Goal: Information Seeking & Learning: Learn about a topic

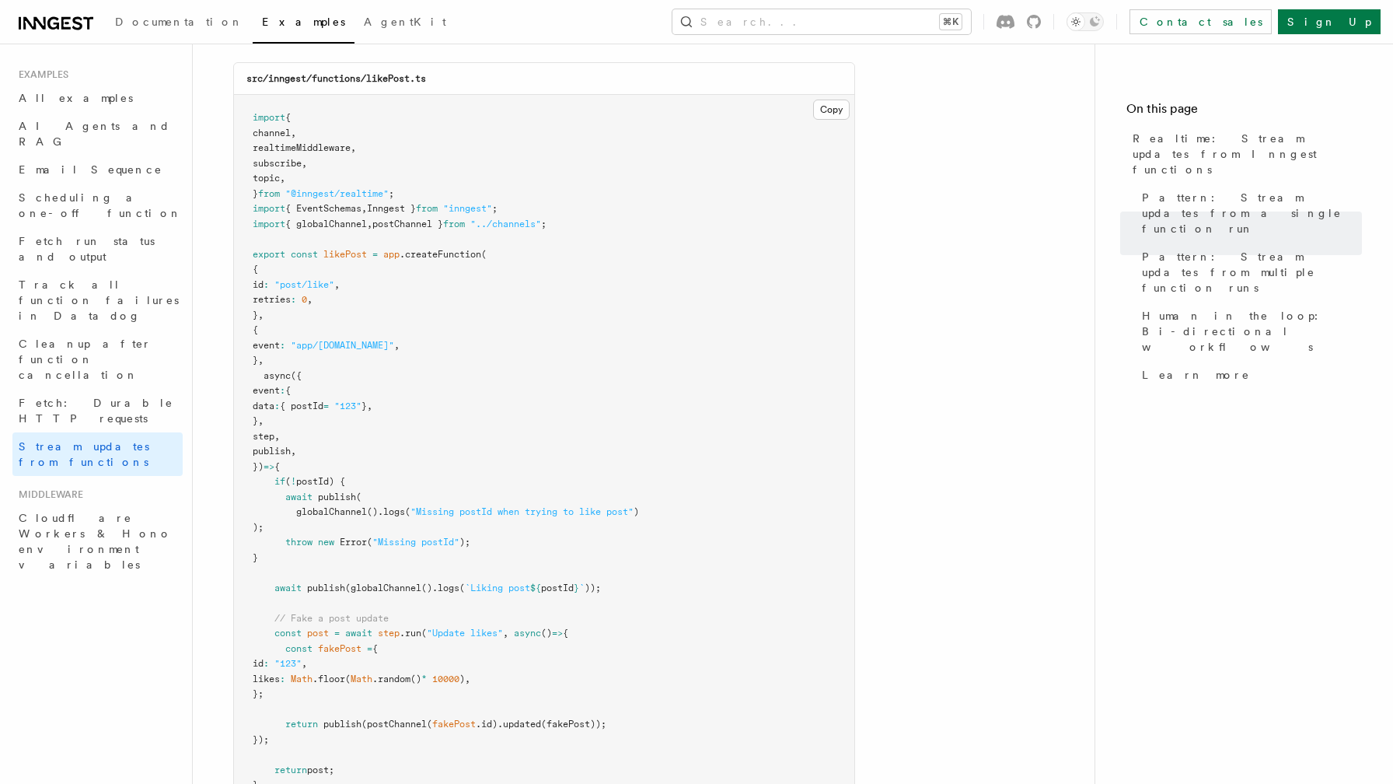
scroll to position [1982, 0]
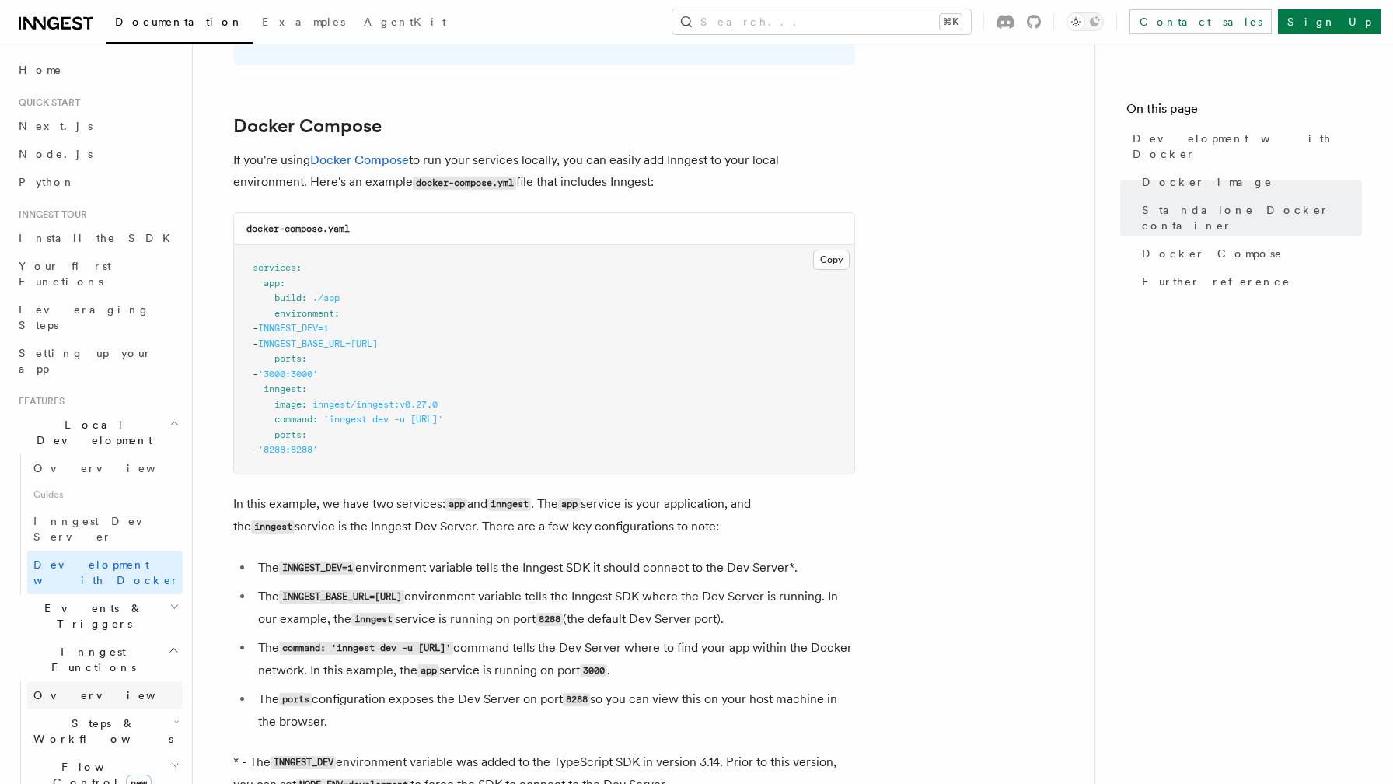
click at [99, 681] on link "Overview" at bounding box center [104, 695] width 155 height 28
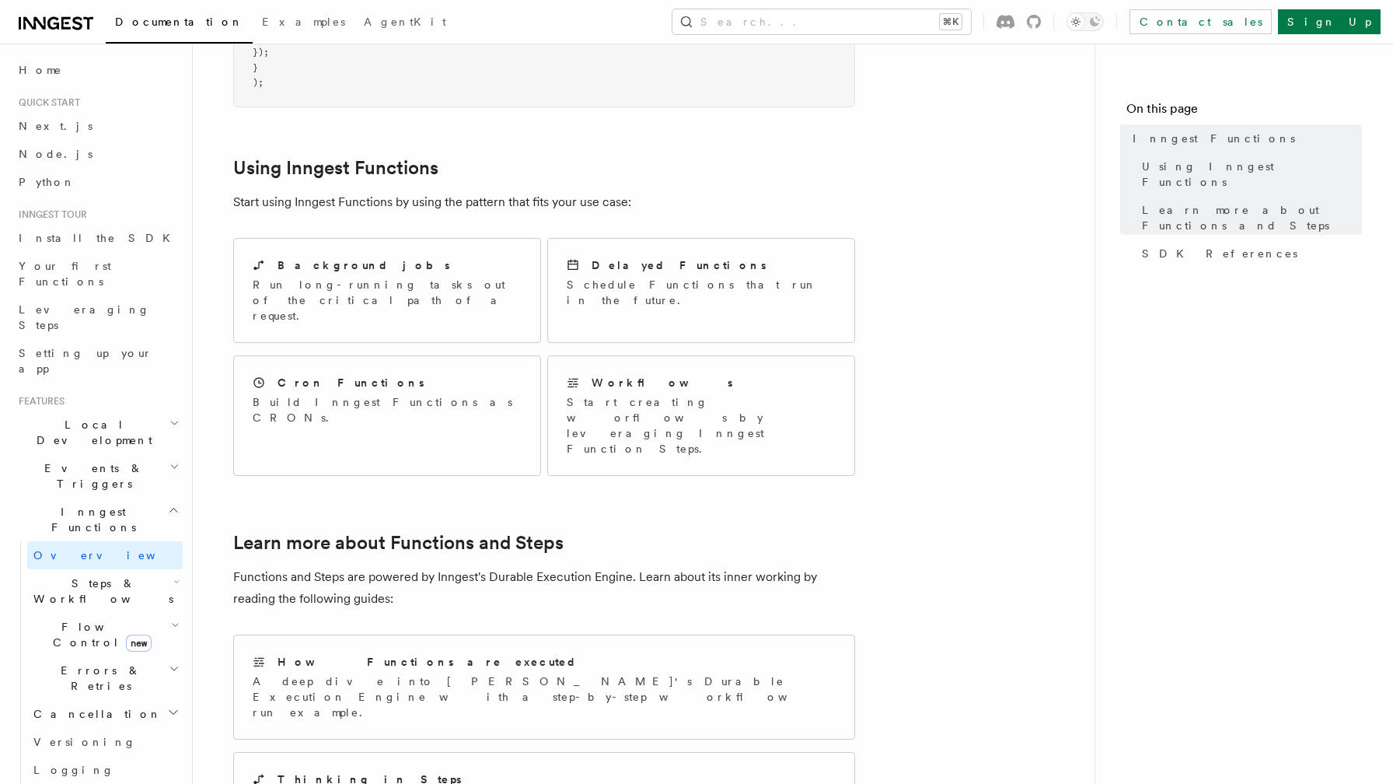
scroll to position [693, 0]
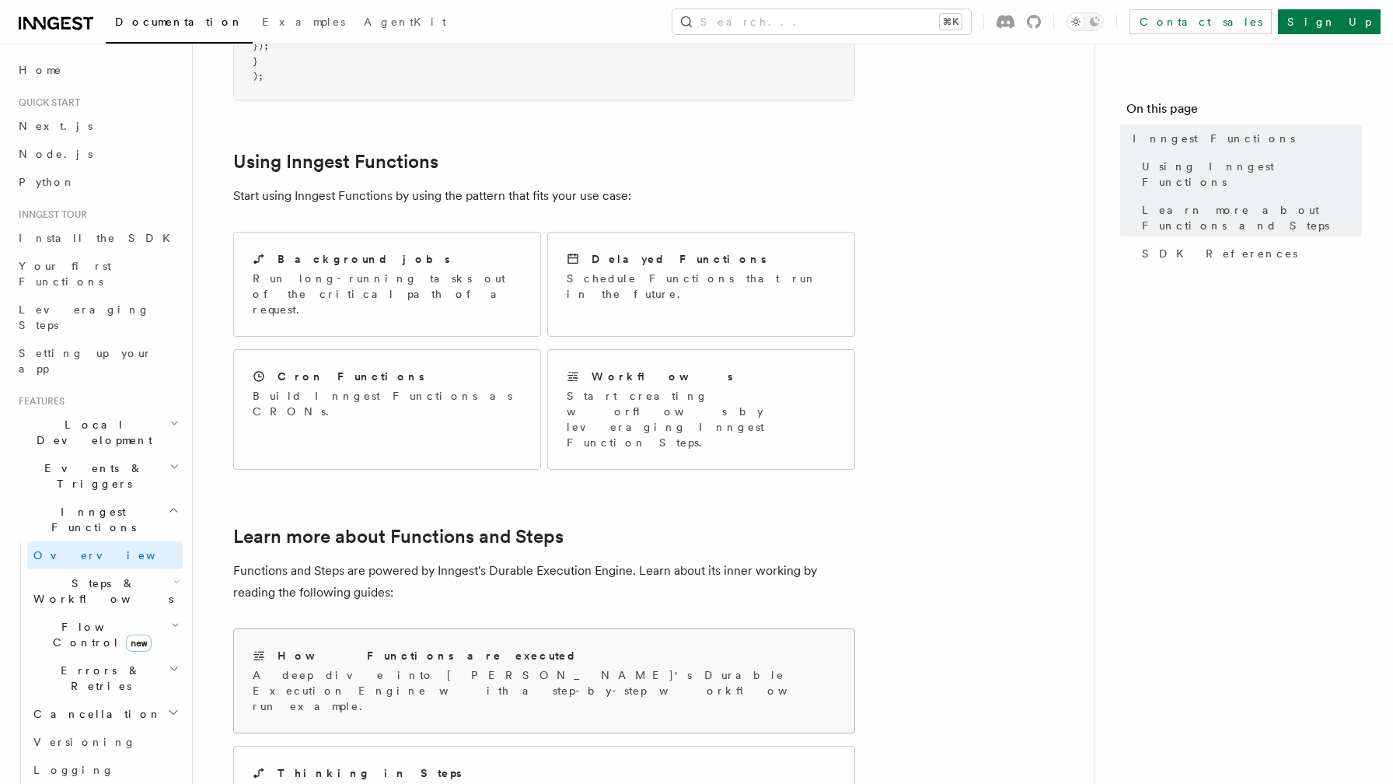
click at [817, 629] on div "How Functions are executed A deep dive into Inngest's Durable Execution Engine …" at bounding box center [544, 680] width 620 height 103
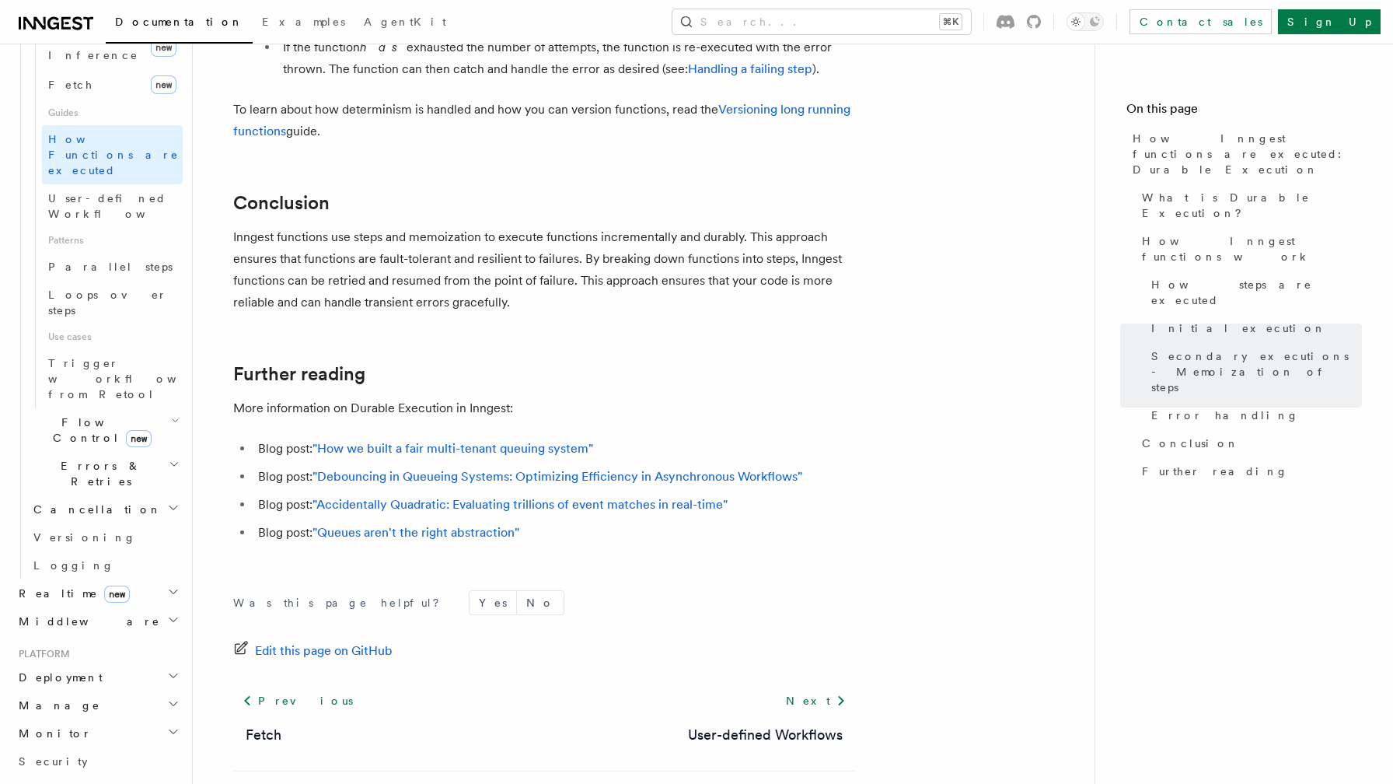
scroll to position [718, 0]
click at [169, 693] on icon "button" at bounding box center [173, 699] width 12 height 12
click at [98, 723] on span "Environments" at bounding box center [100, 729] width 134 height 12
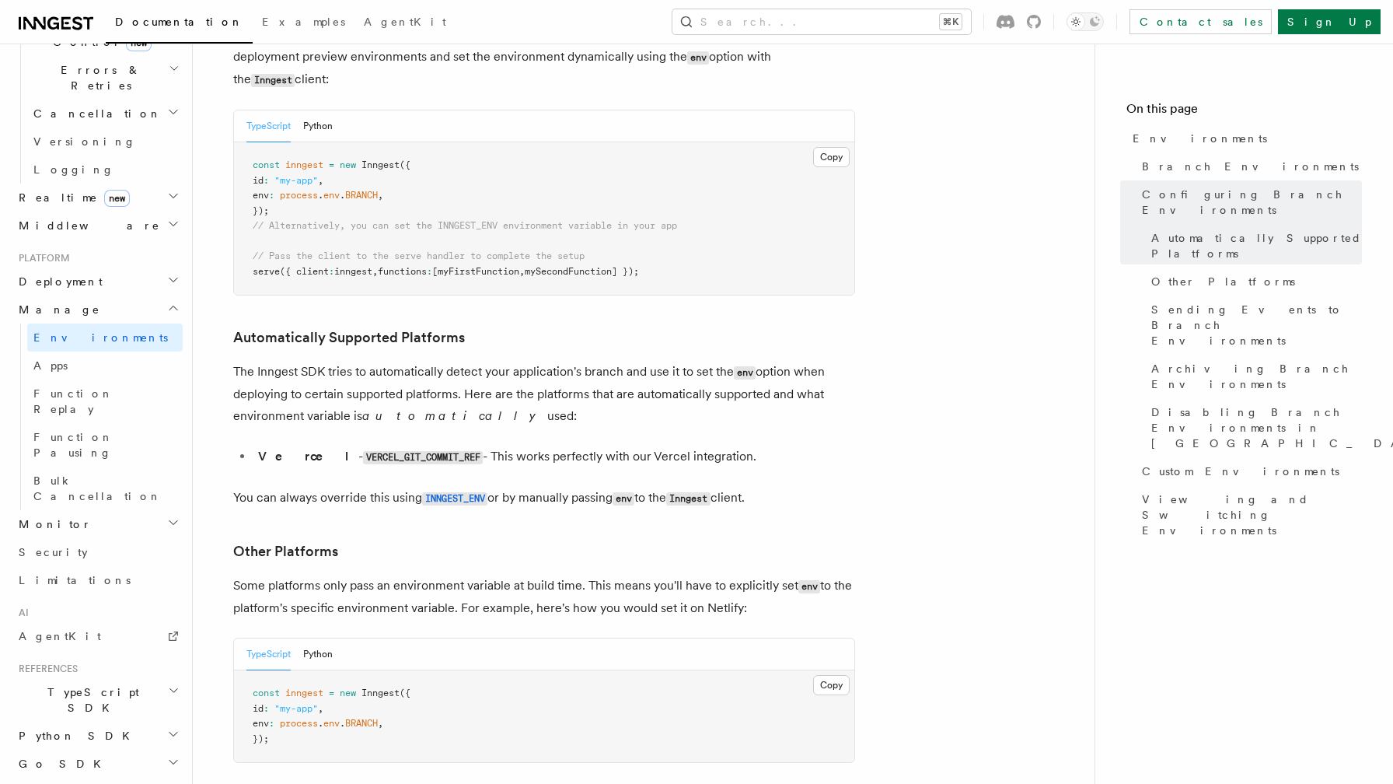
scroll to position [1629, 0]
click at [169, 274] on icon "button" at bounding box center [173, 280] width 12 height 12
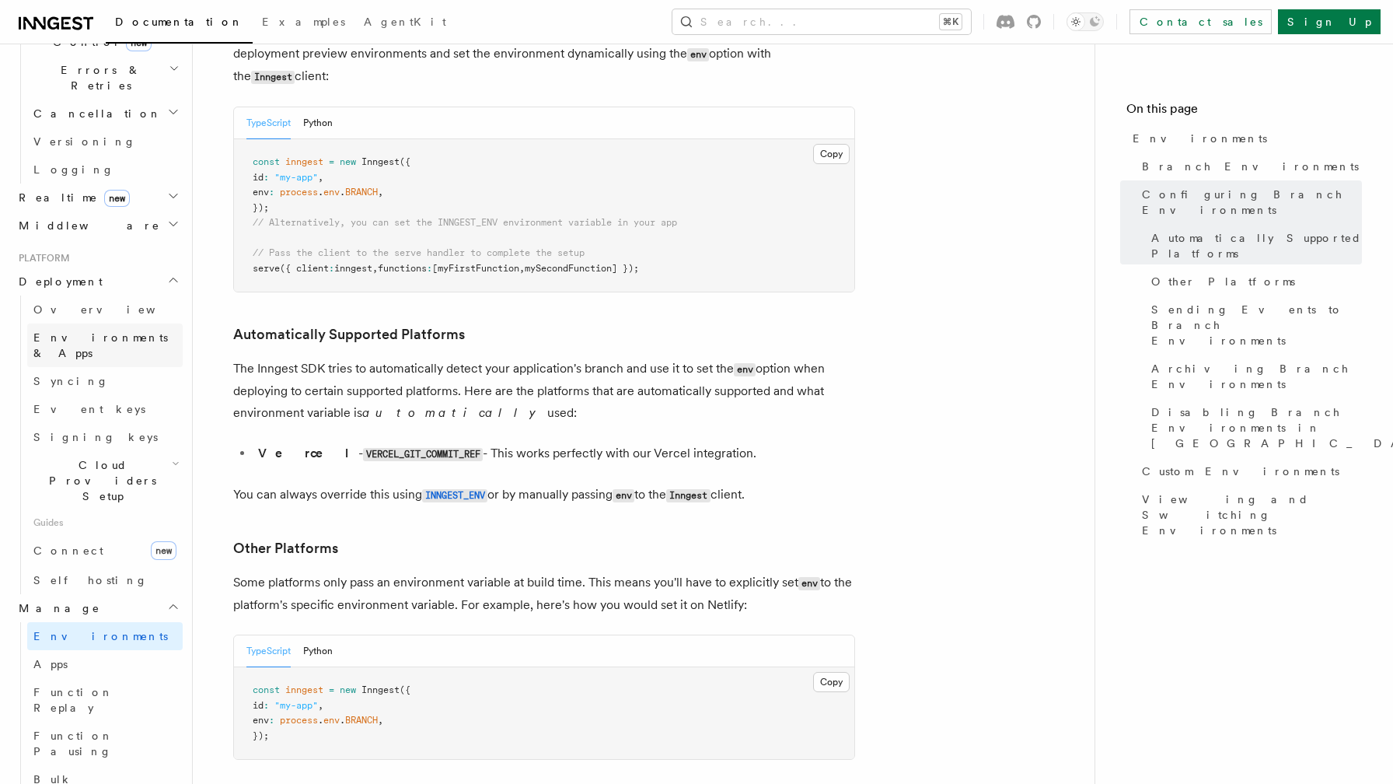
click at [141, 323] on link "Environments & Apps" at bounding box center [104, 345] width 155 height 44
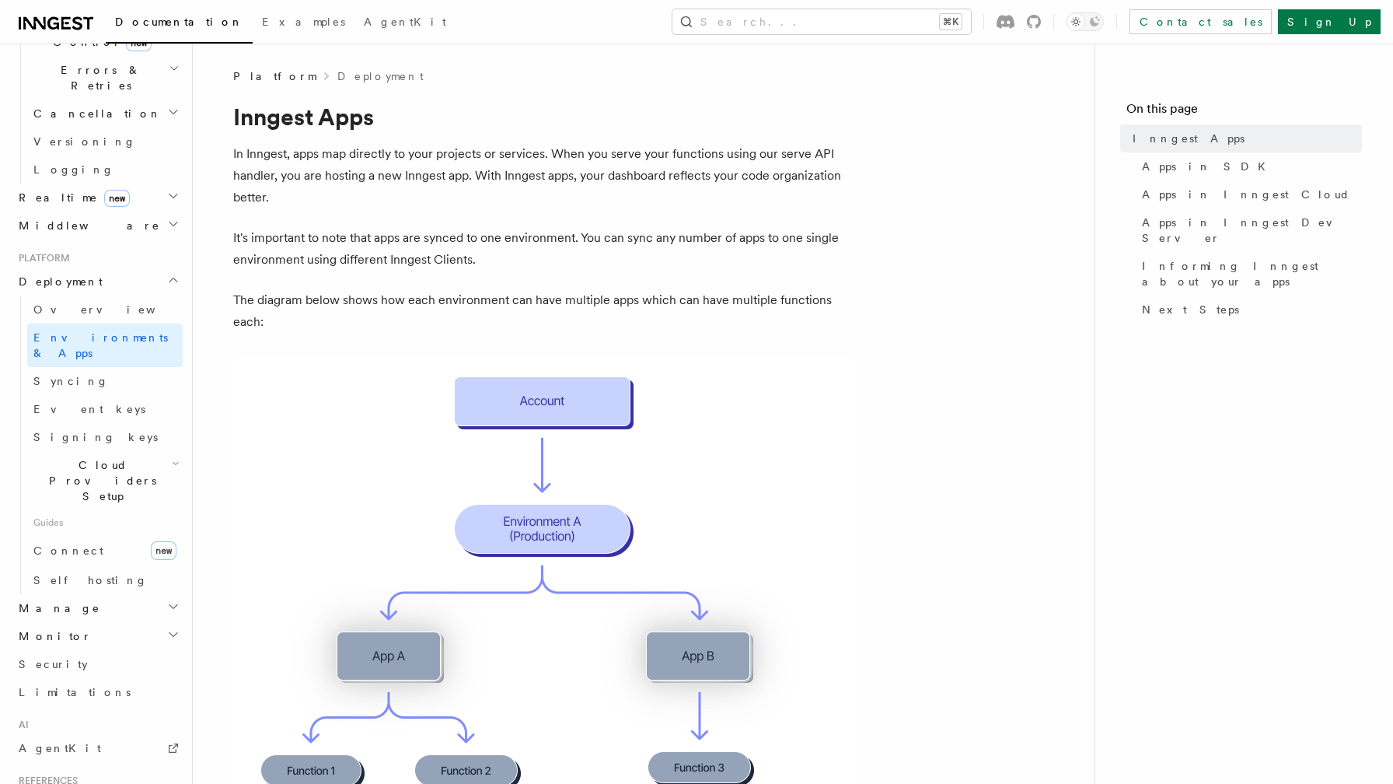
click at [176, 462] on icon "button" at bounding box center [175, 463] width 5 height 2
click at [68, 617] on span "Vercel" at bounding box center [75, 623] width 54 height 12
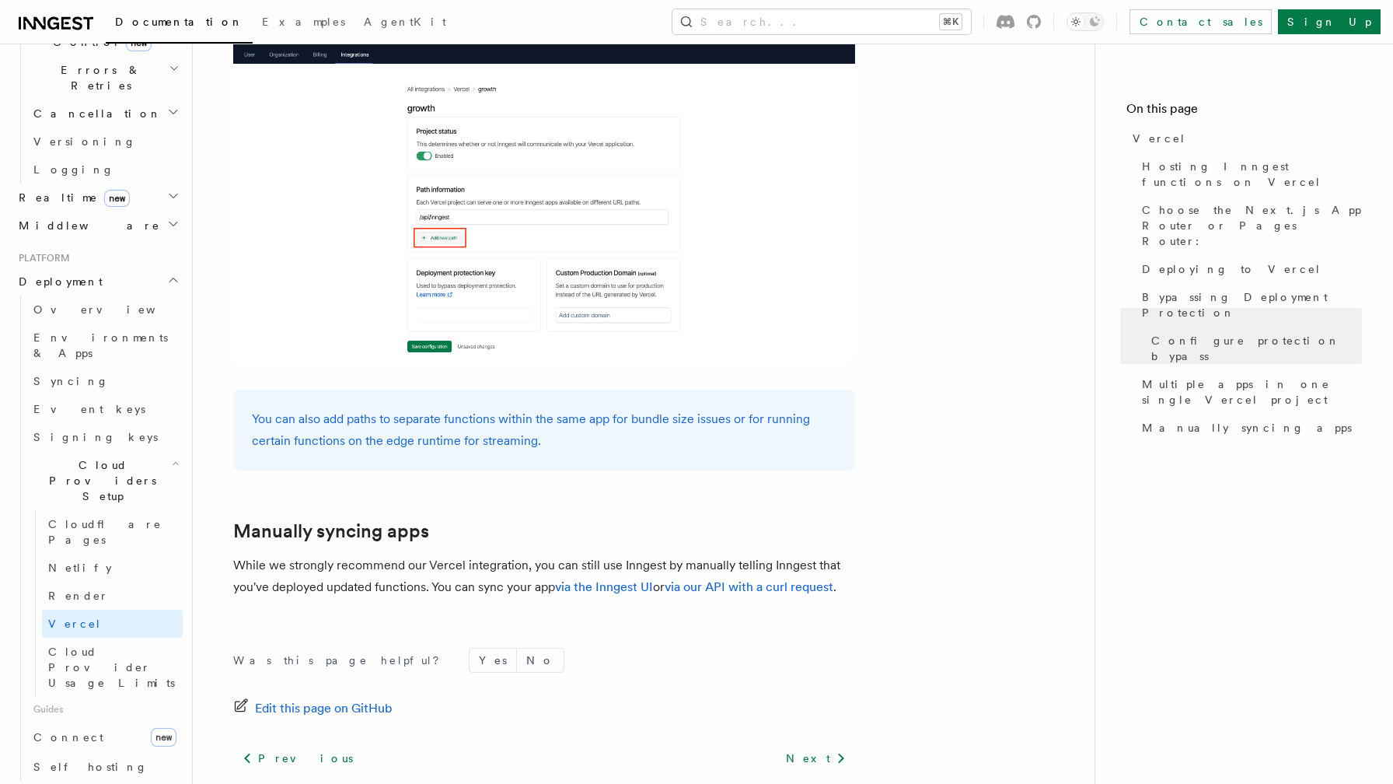
scroll to position [2482, 0]
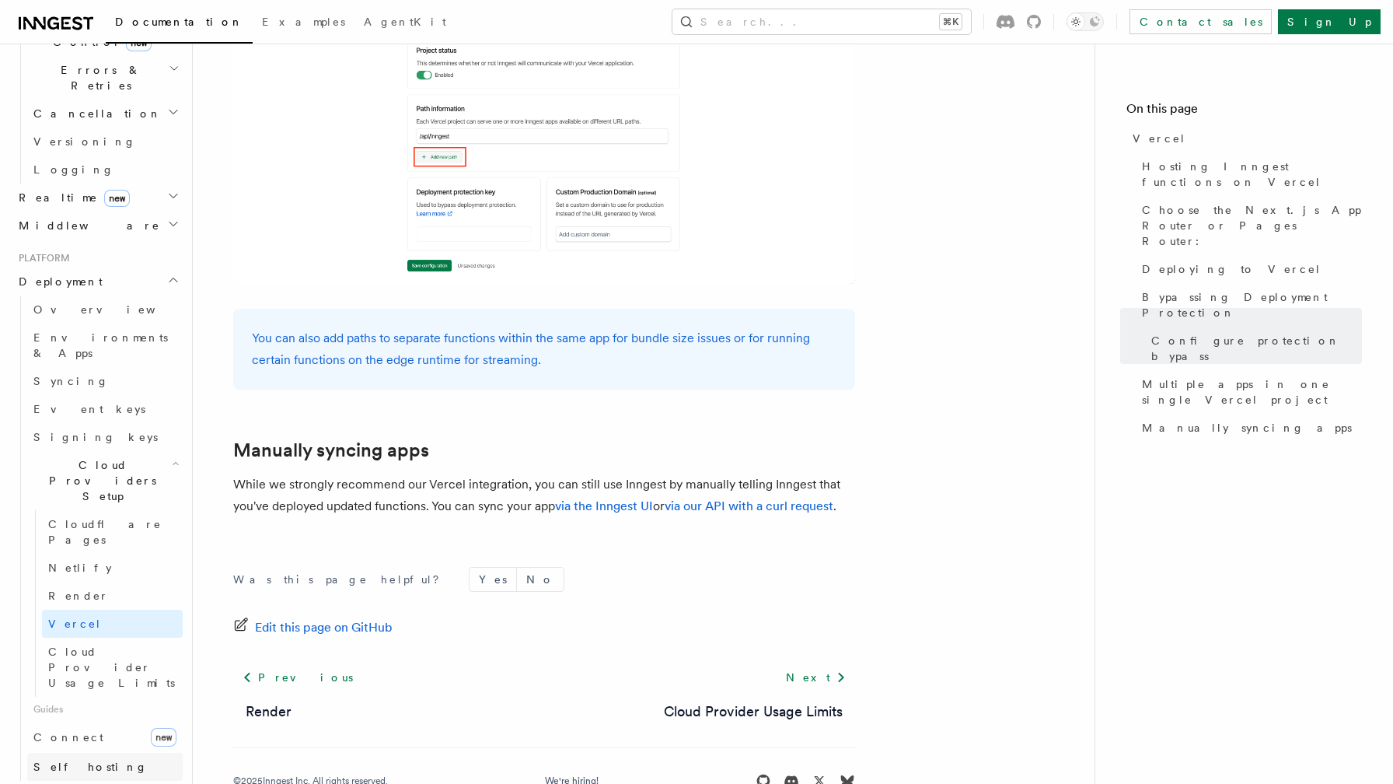
click at [94, 753] on link "Self hosting" at bounding box center [104, 767] width 155 height 28
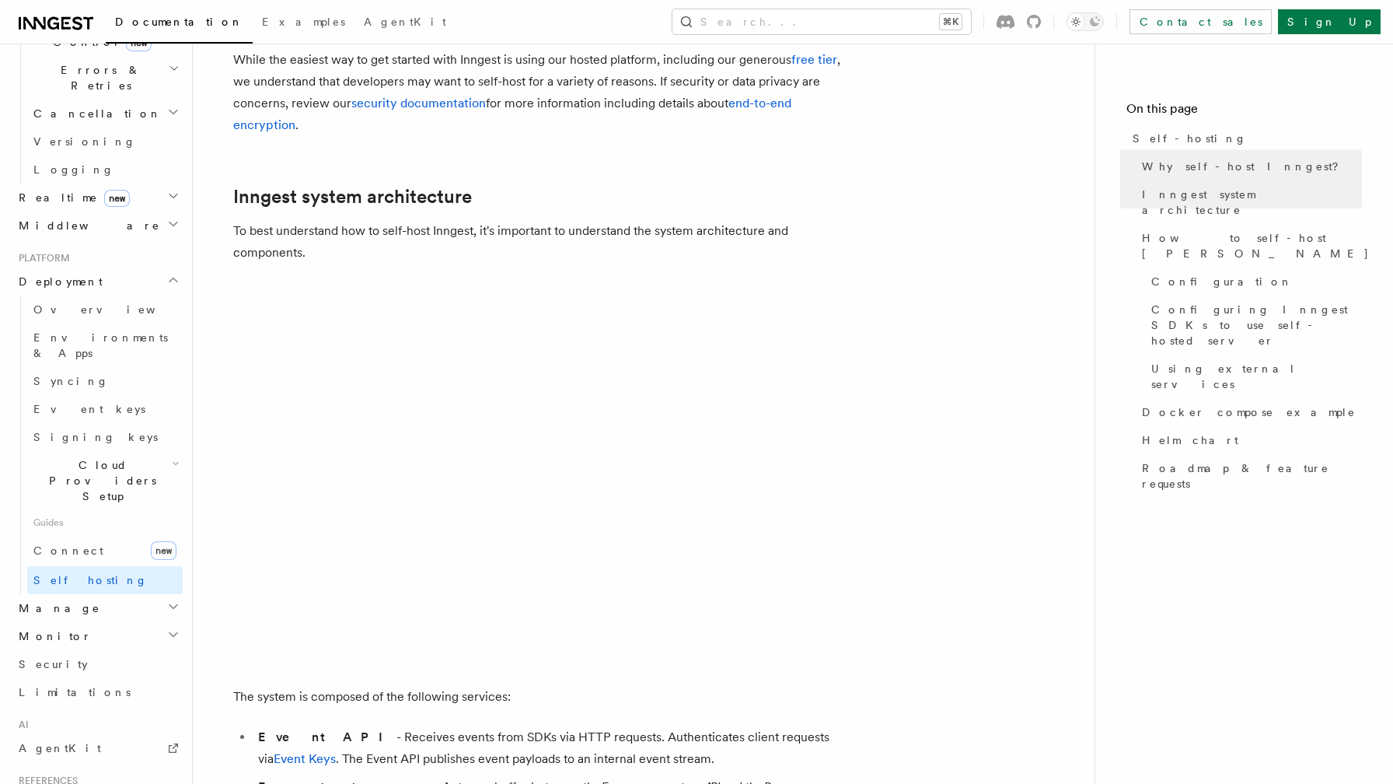
scroll to position [301, 0]
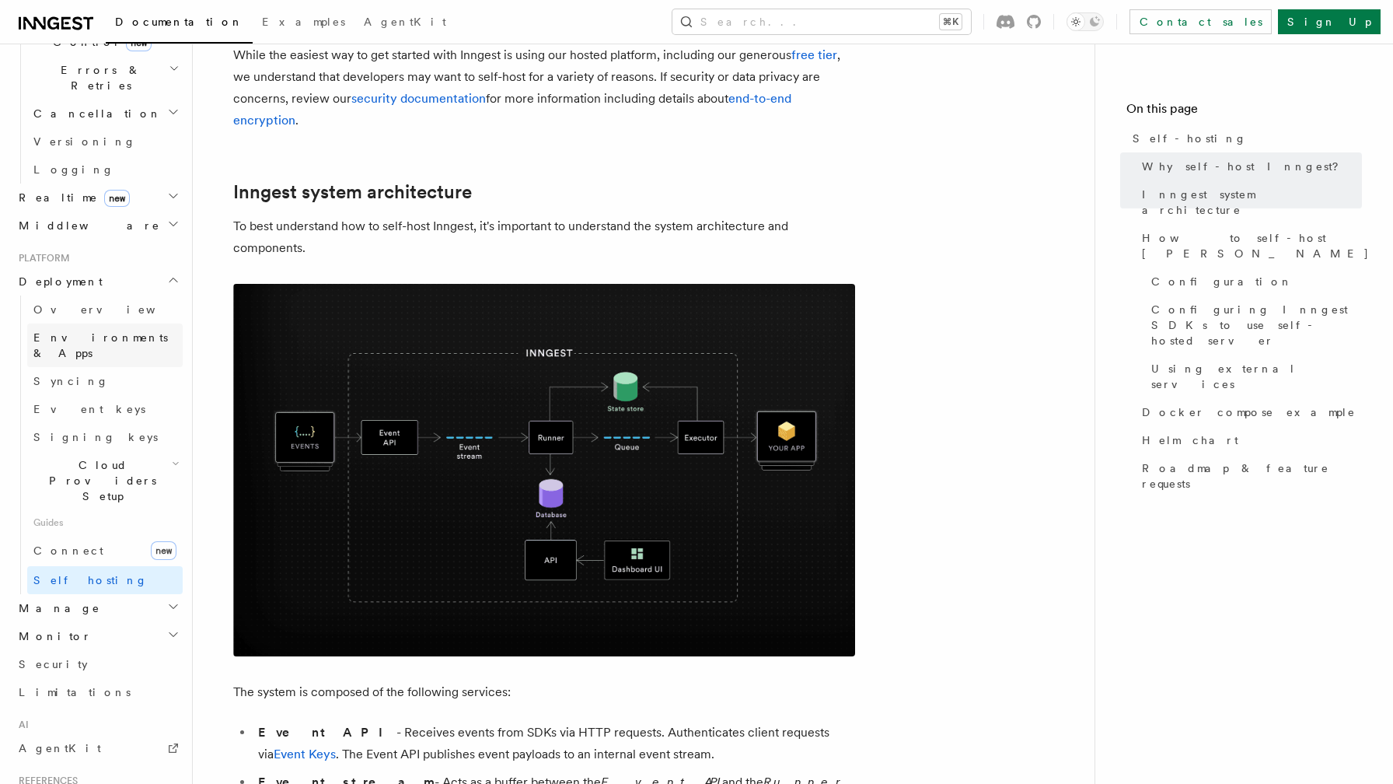
click at [140, 323] on link "Environments & Apps" at bounding box center [104, 345] width 155 height 44
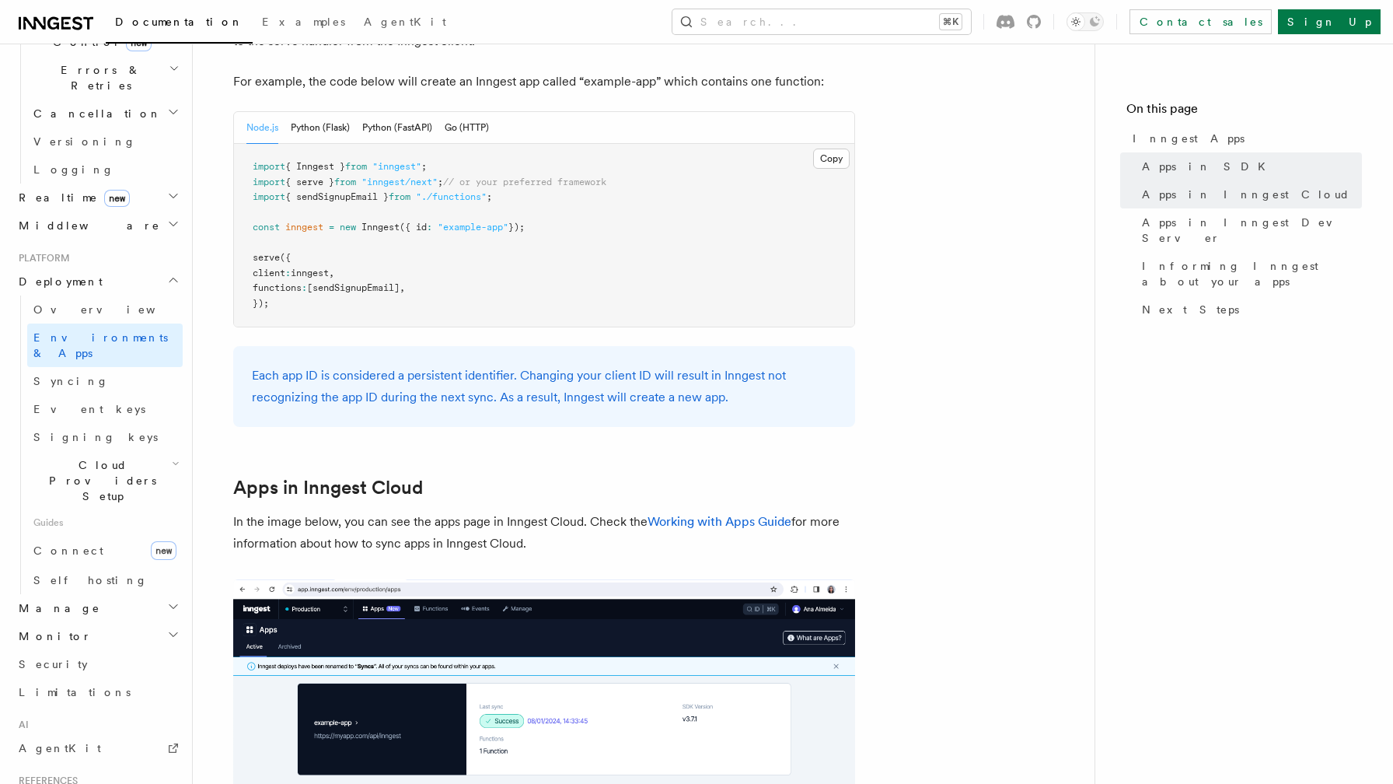
scroll to position [883, 0]
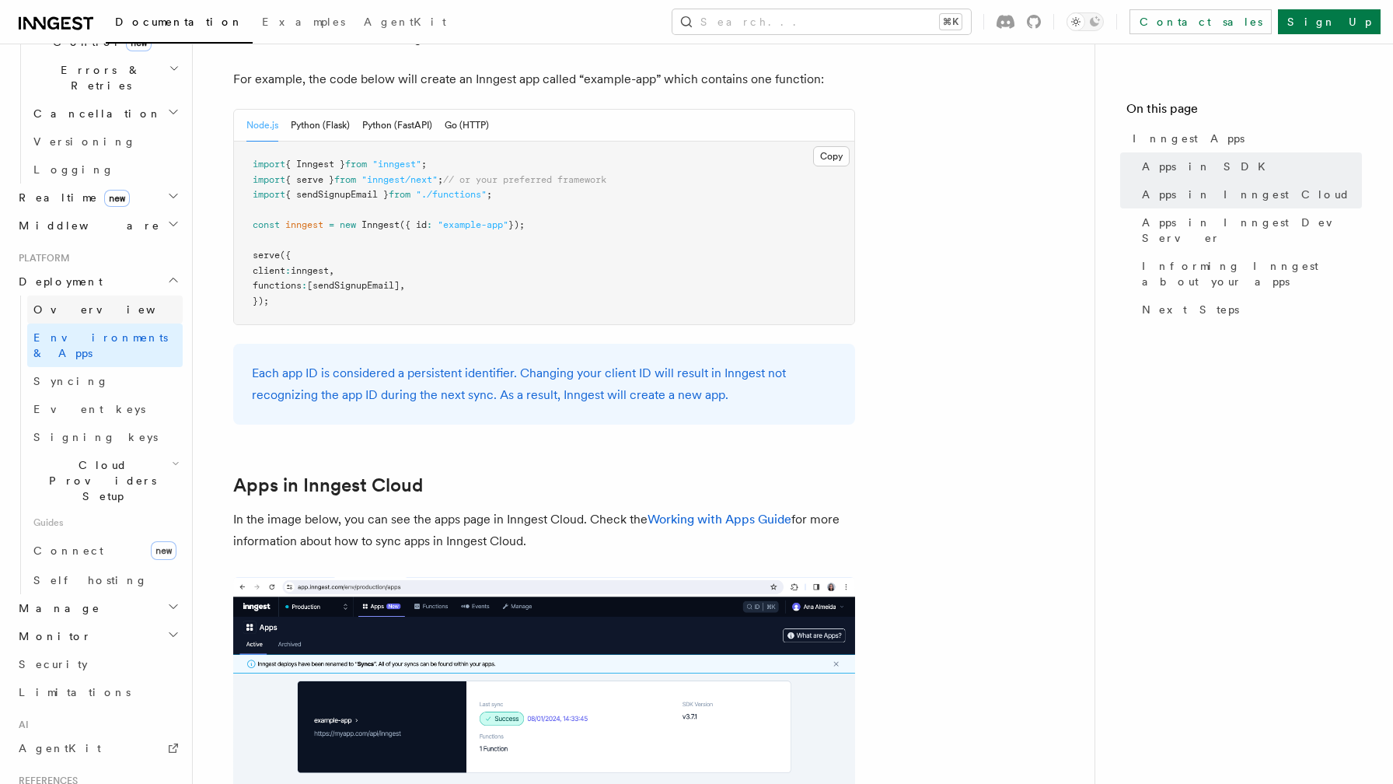
click at [76, 302] on span "Overview" at bounding box center [113, 310] width 160 height 16
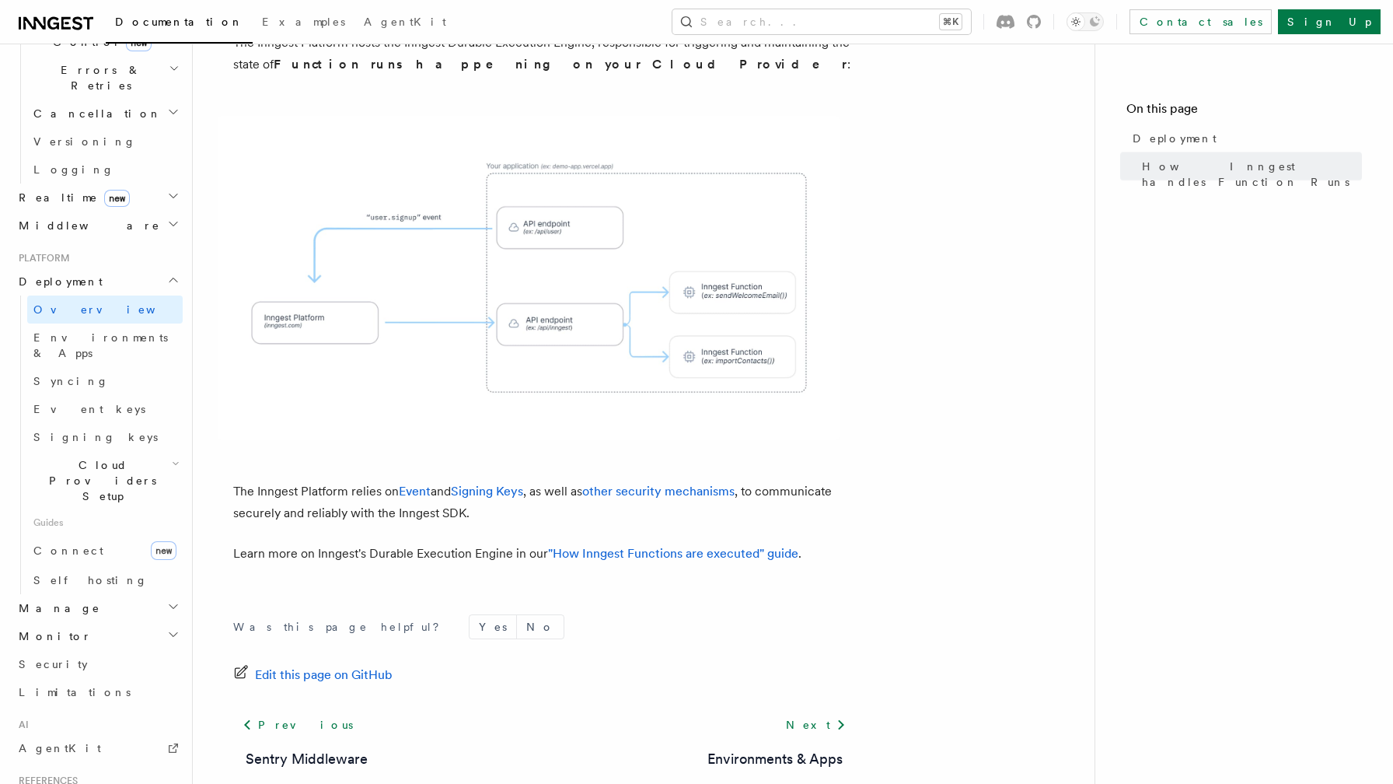
scroll to position [543, 0]
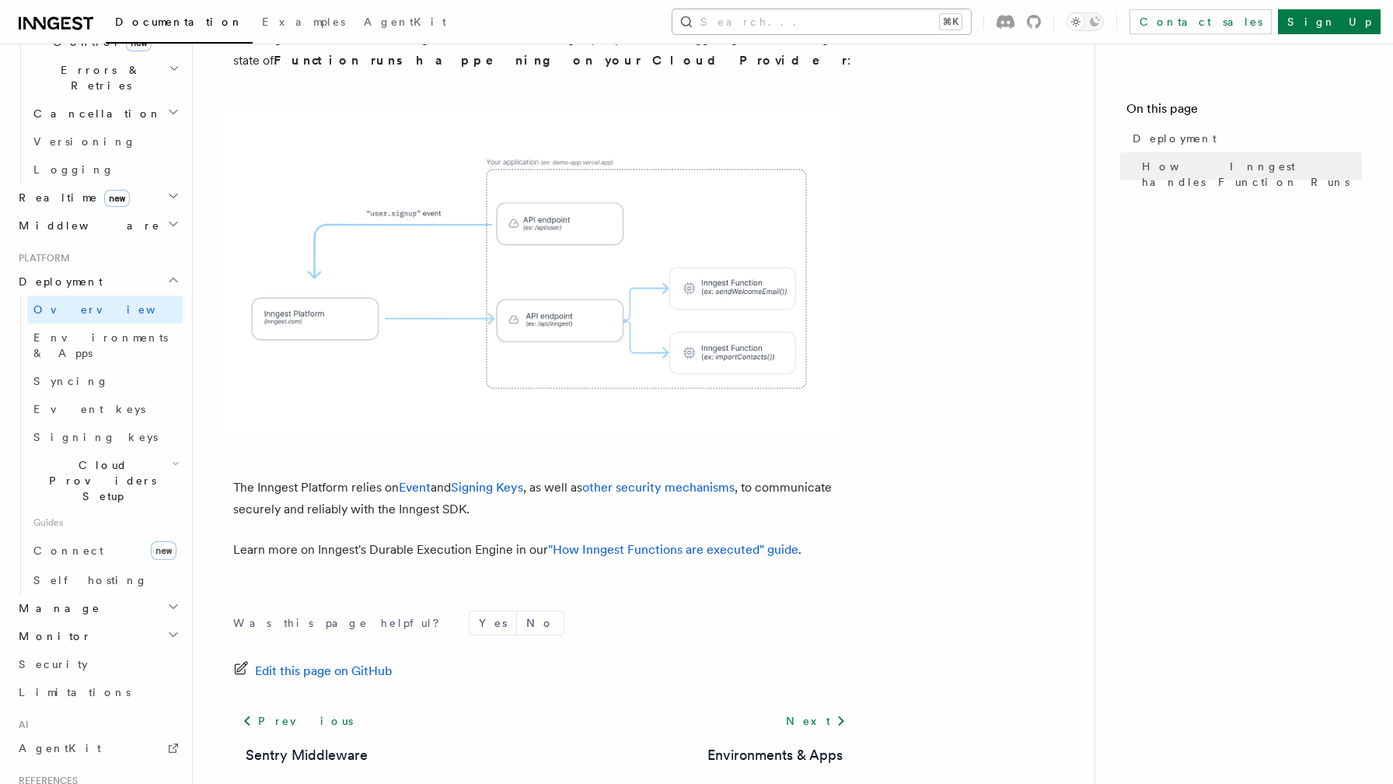
click at [971, 20] on button "Search... ⌘K" at bounding box center [821, 21] width 299 height 25
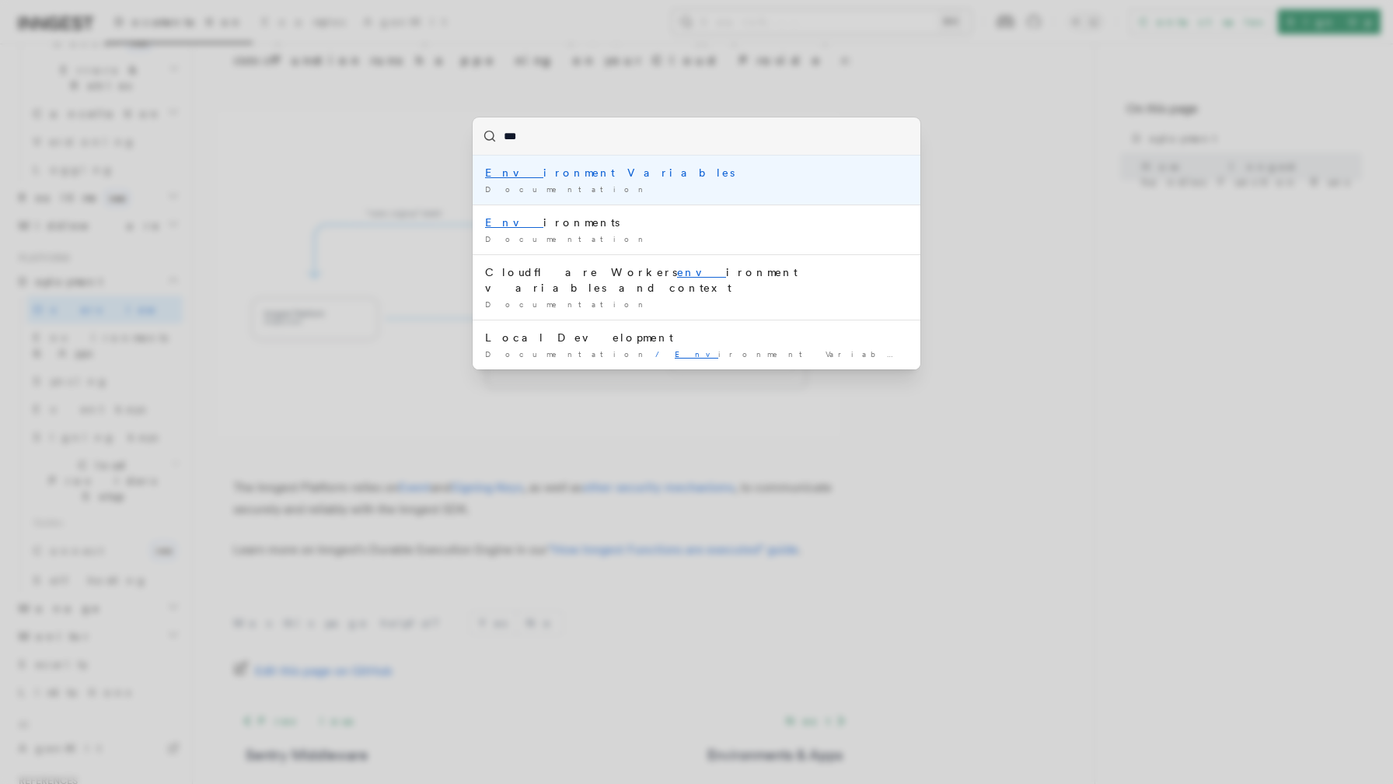
type input "****"
click at [606, 174] on div "Envi ronment Variables" at bounding box center [696, 173] width 423 height 16
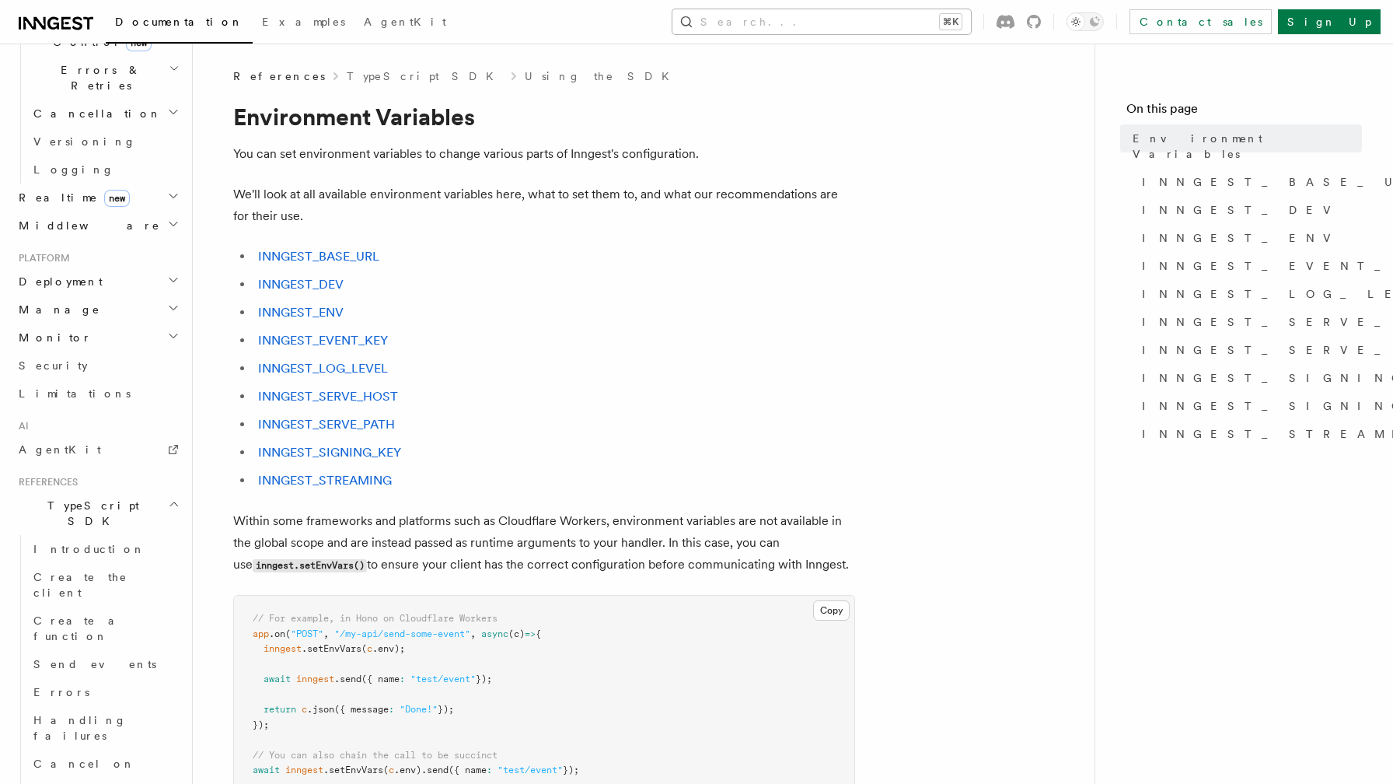
click at [903, 28] on button "Search... ⌘K" at bounding box center [821, 21] width 299 height 25
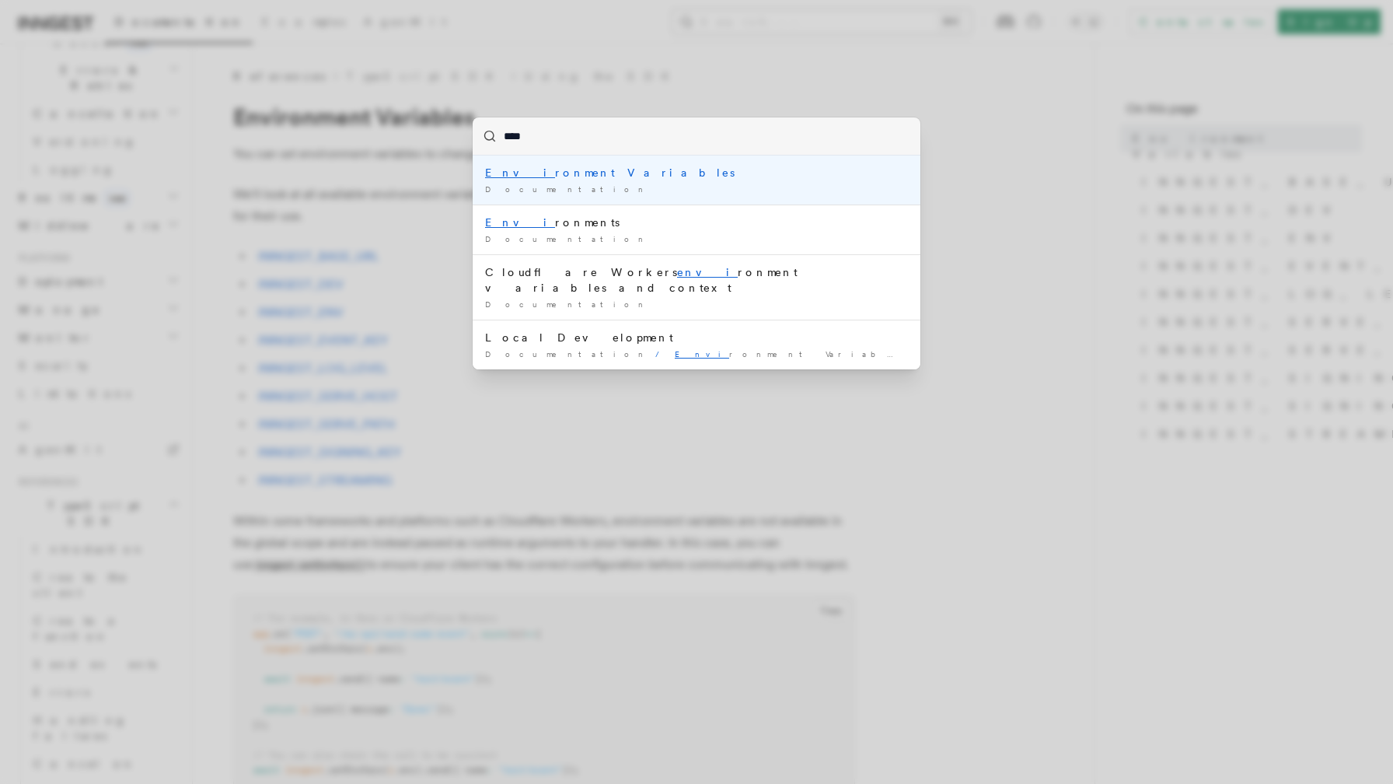
type input "*****"
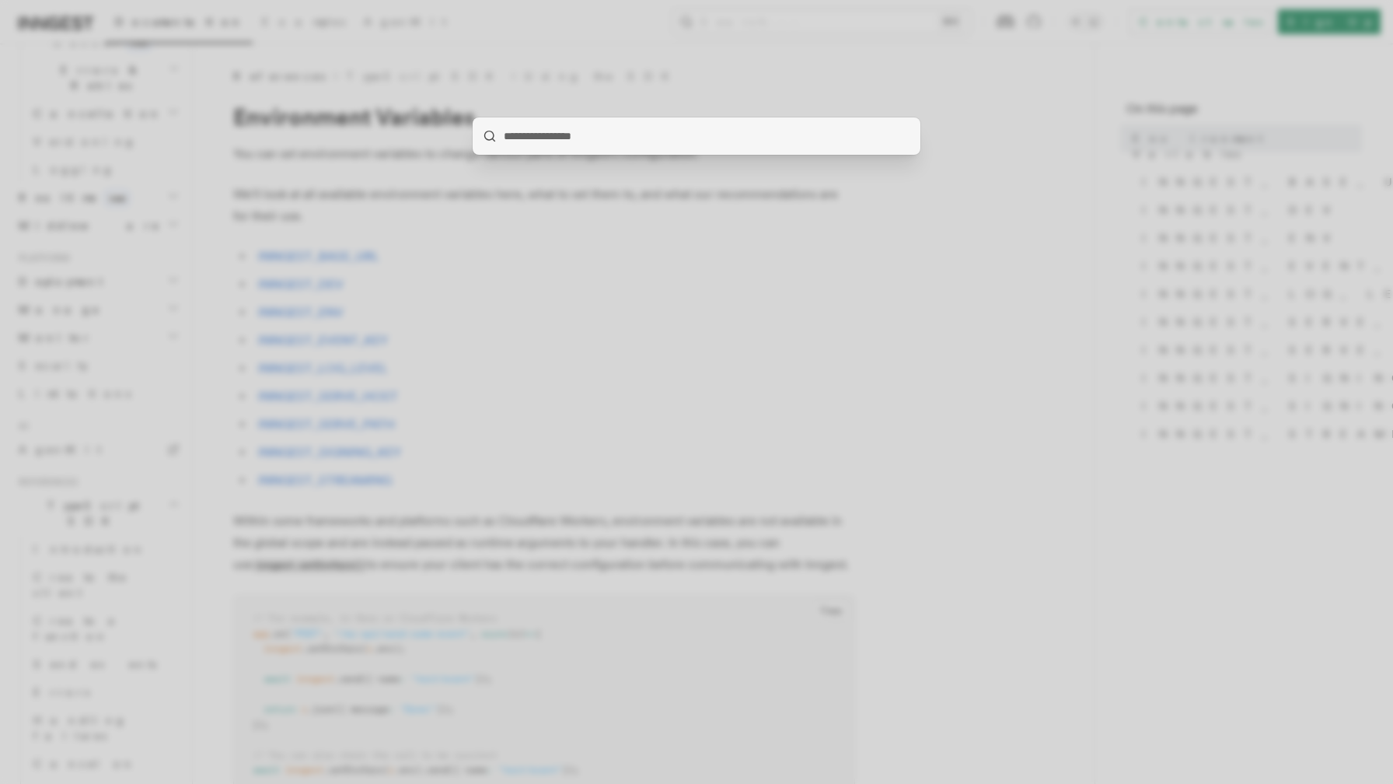
click at [875, 236] on div at bounding box center [696, 392] width 1393 height 784
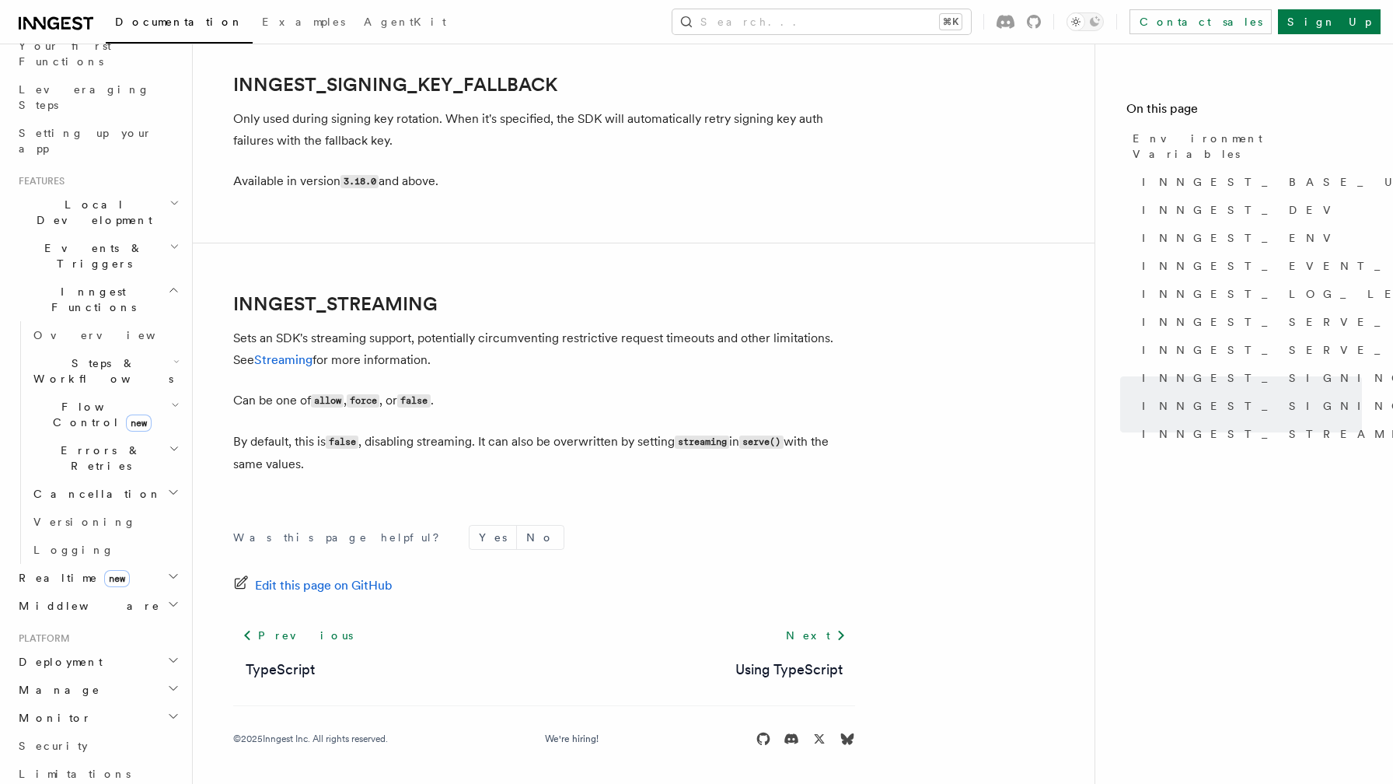
scroll to position [226, 0]
click at [173, 648] on icon "button" at bounding box center [173, 654] width 12 height 12
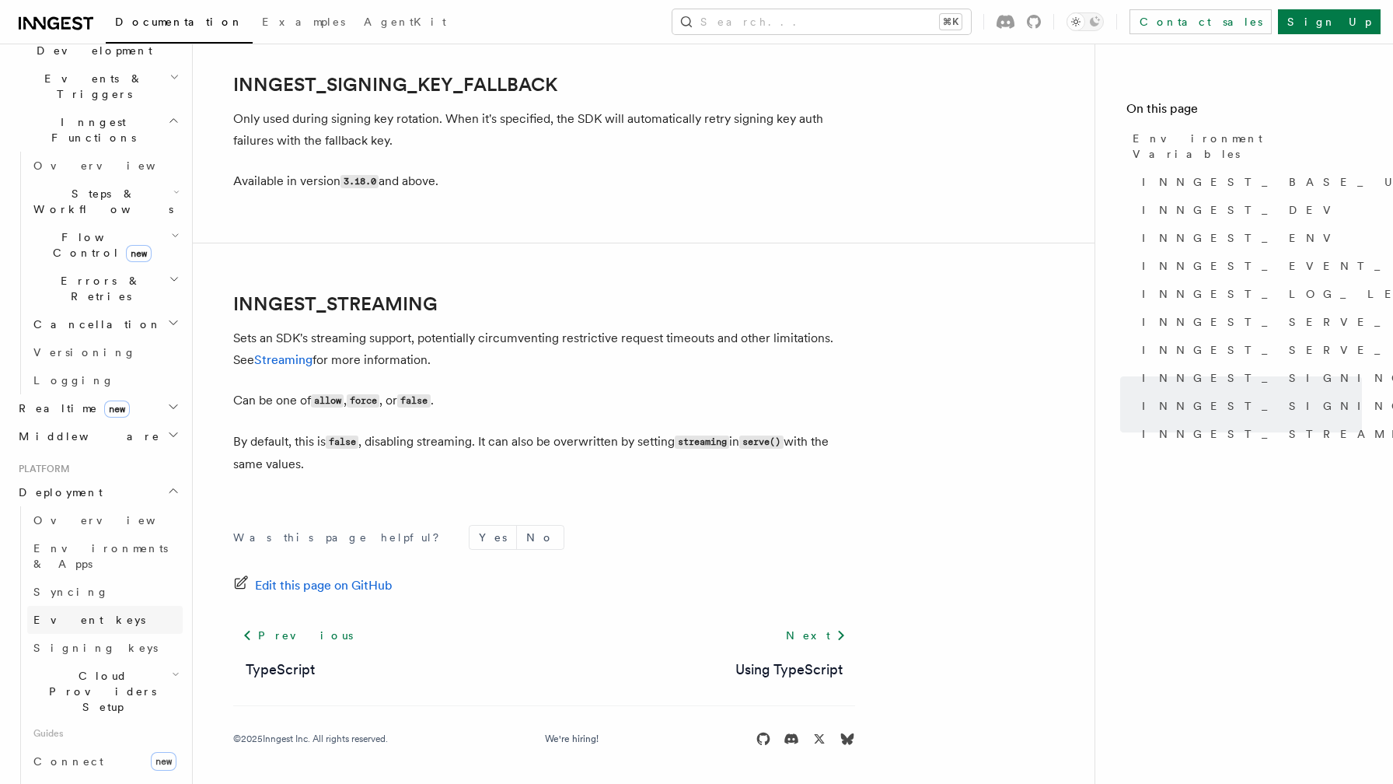
scroll to position [501, 0]
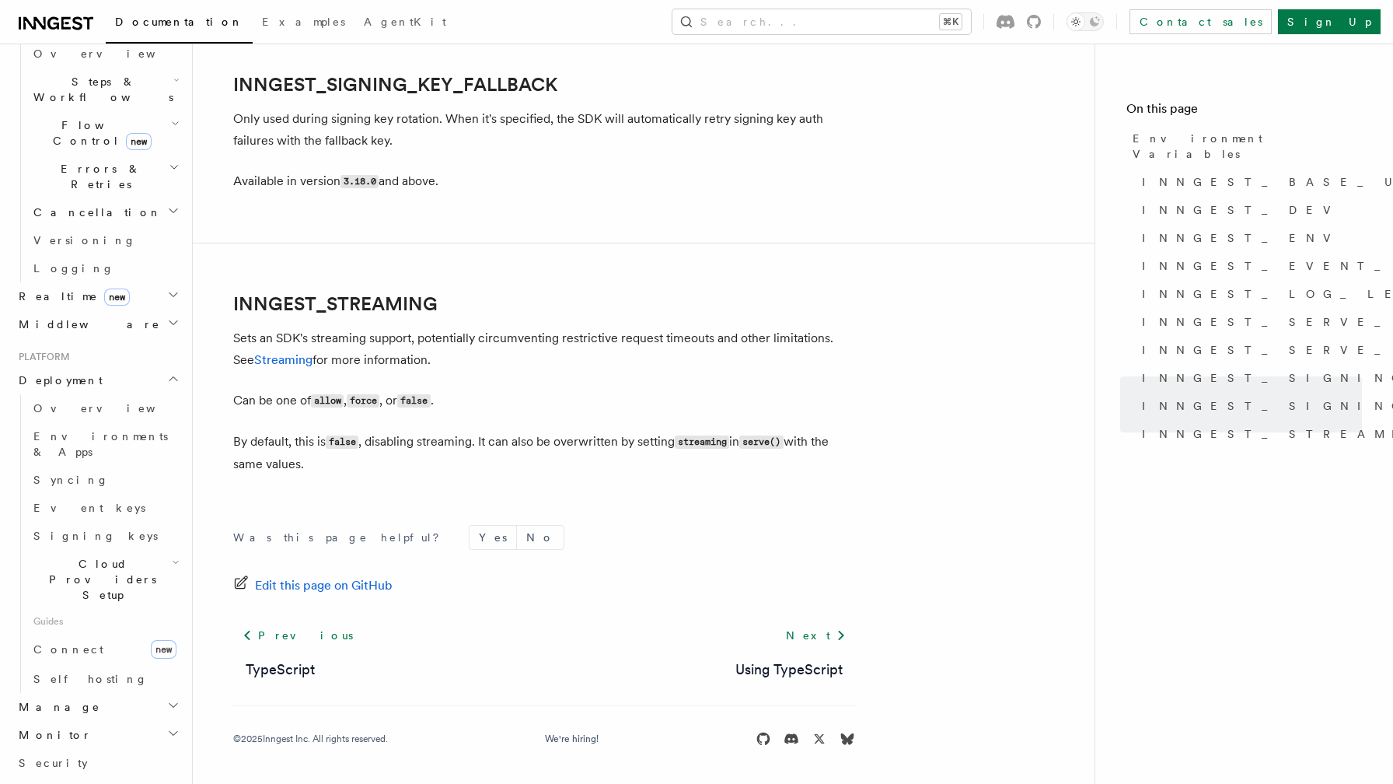
click at [172, 556] on icon "button" at bounding box center [176, 562] width 8 height 12
click at [95, 708] on link "Vercel" at bounding box center [112, 722] width 141 height 28
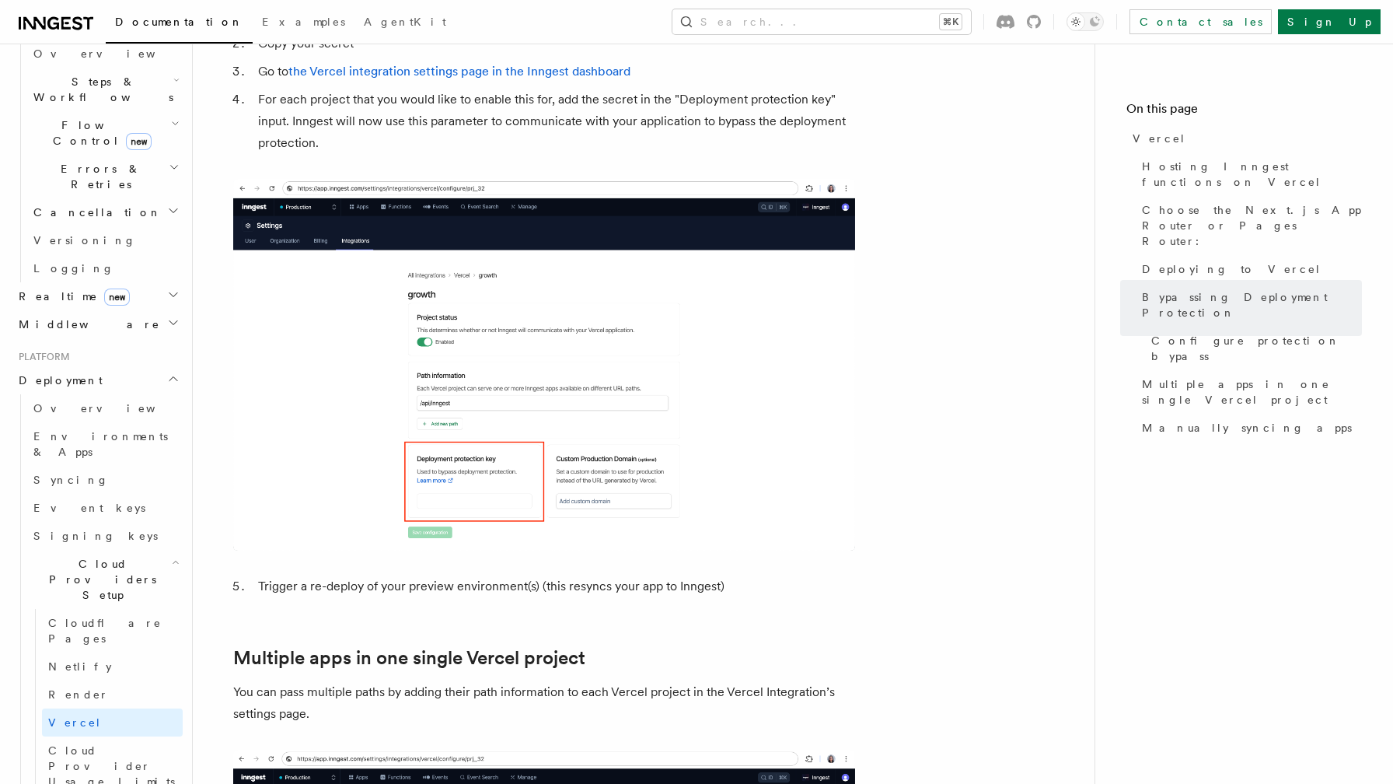
scroll to position [1645, 0]
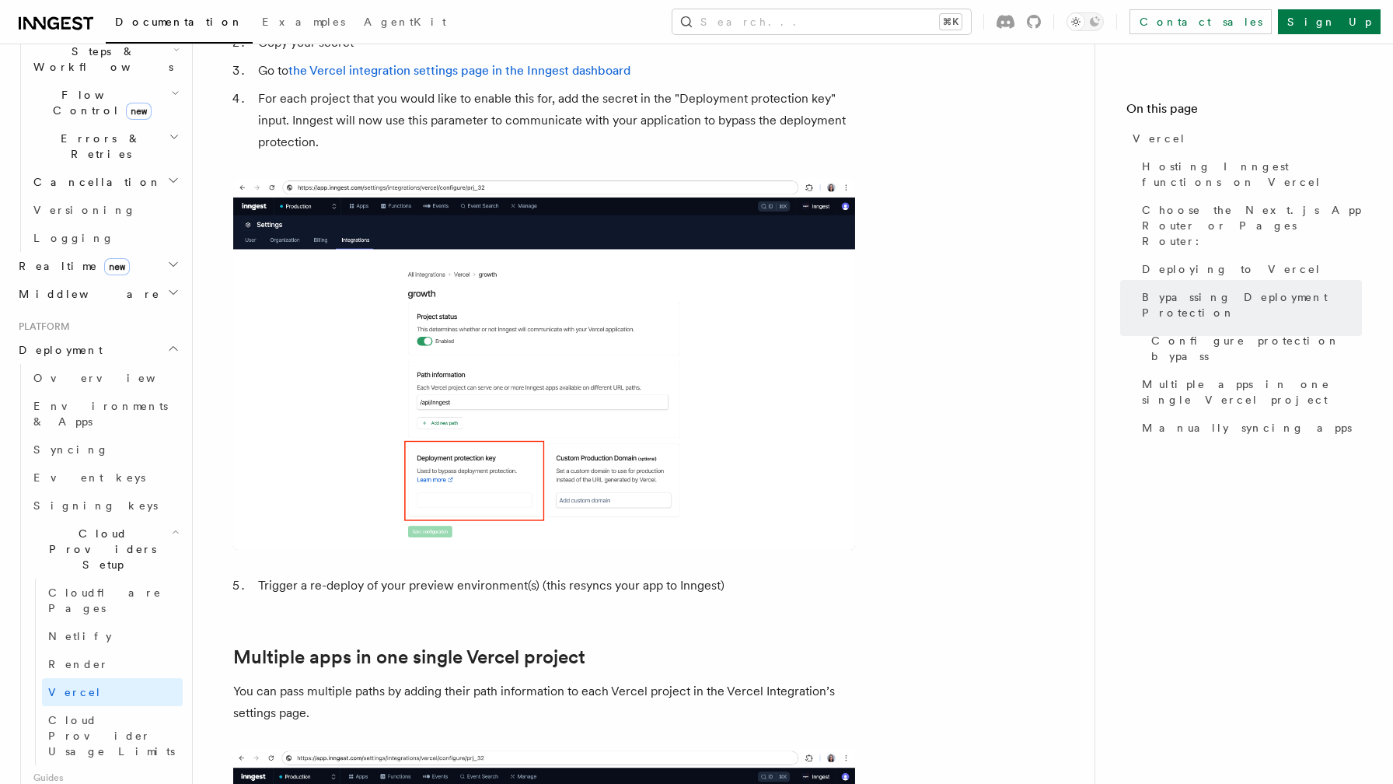
scroll to position [525, 0]
click at [108, 371] on link "Overview" at bounding box center [104, 385] width 155 height 28
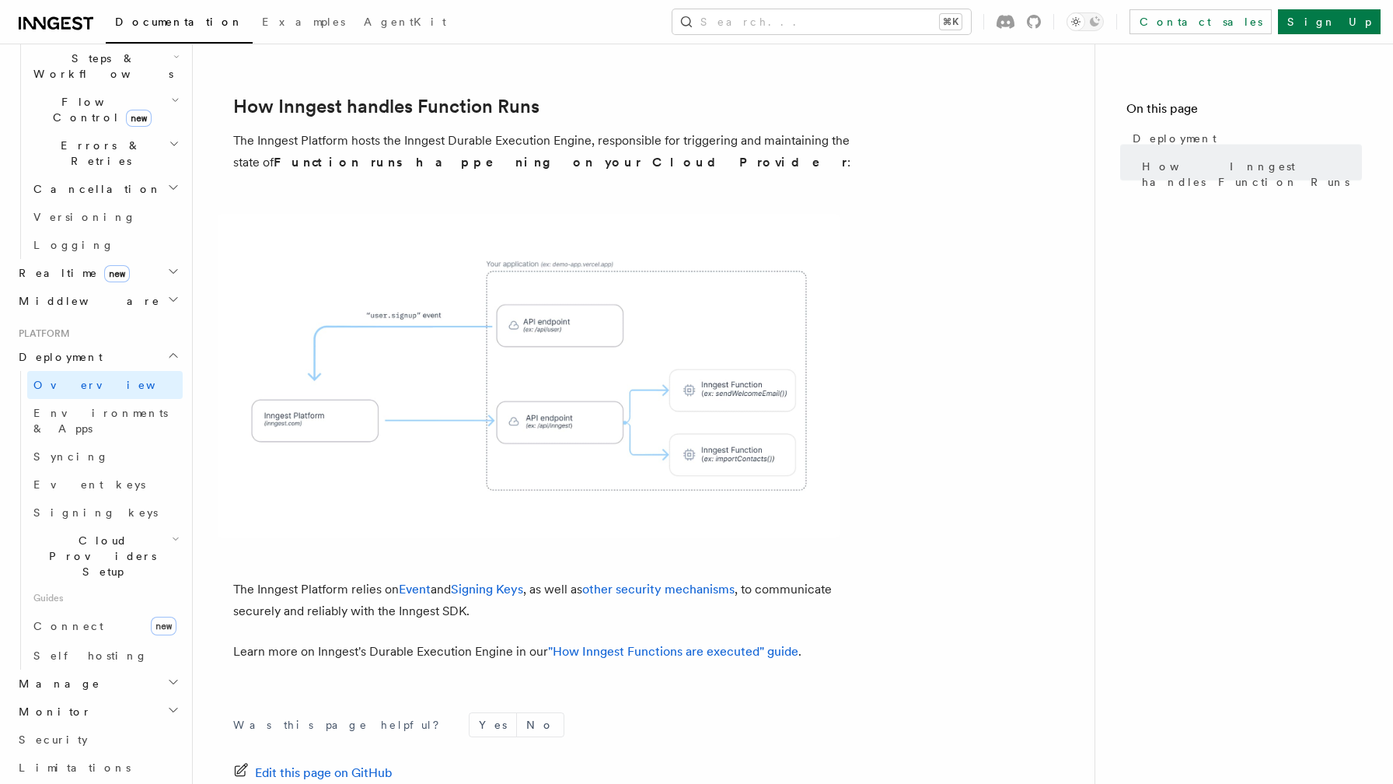
scroll to position [543, 0]
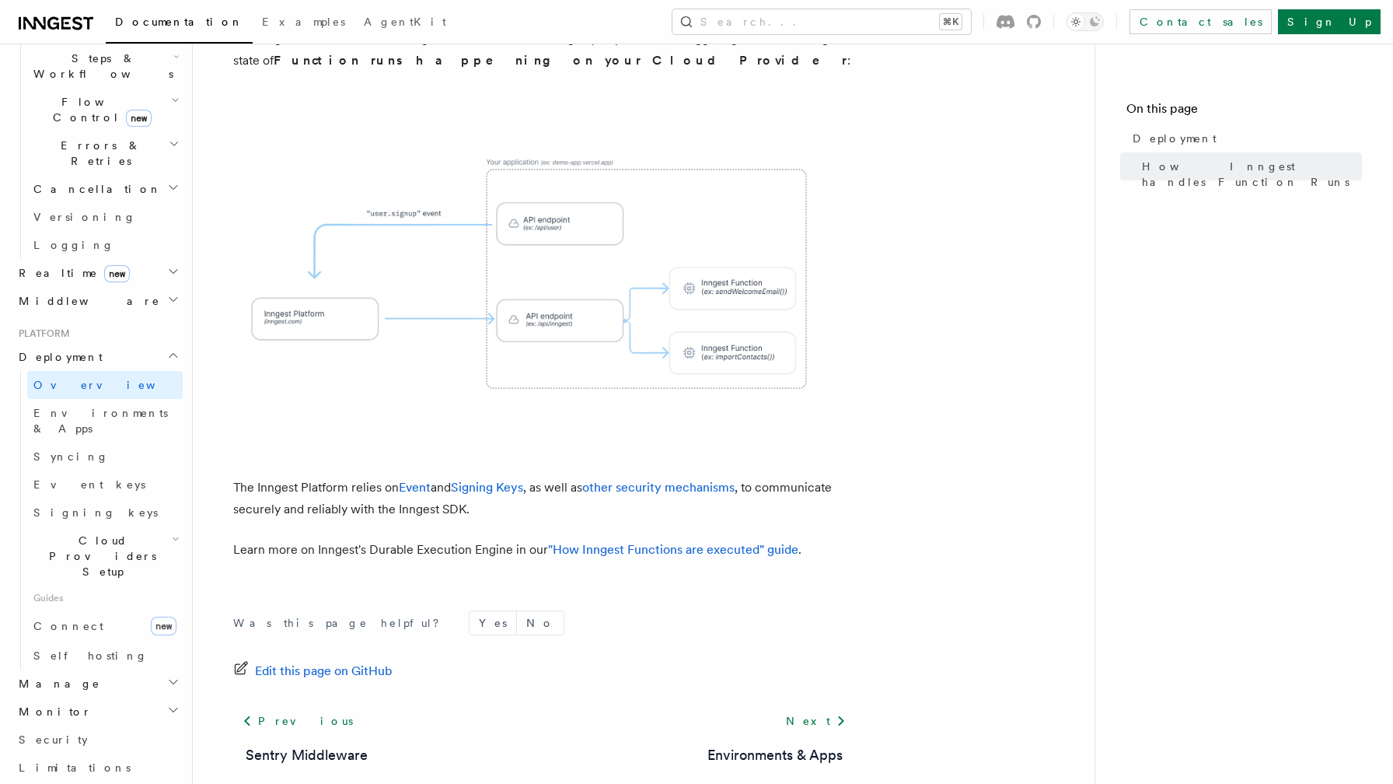
click at [625, 539] on p "Learn more on Inngest's Durable Execution Engine in our "How Inngest Functions …" at bounding box center [544, 550] width 622 height 22
click at [627, 542] on link ""How Inngest Functions are executed" guide" at bounding box center [673, 549] width 250 height 15
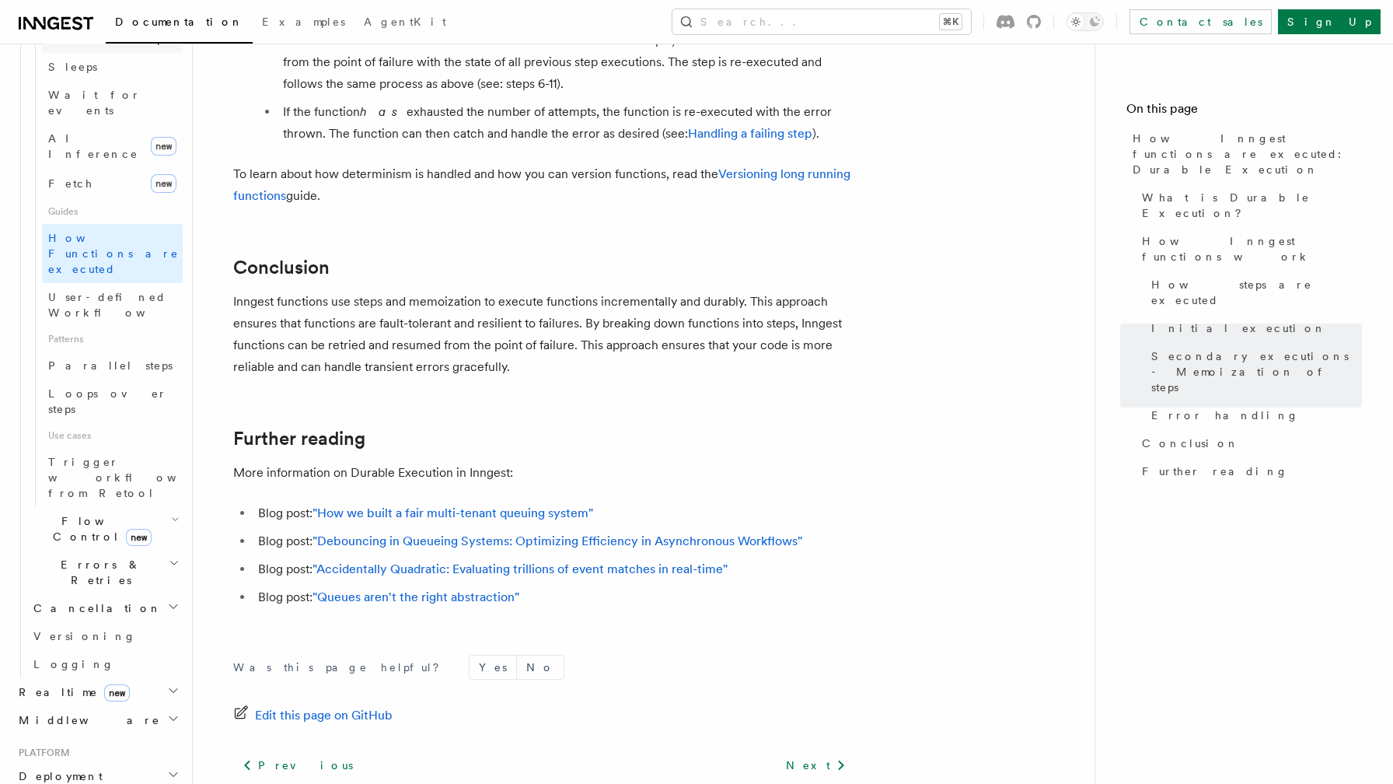
scroll to position [620, 0]
